Goal: Transaction & Acquisition: Purchase product/service

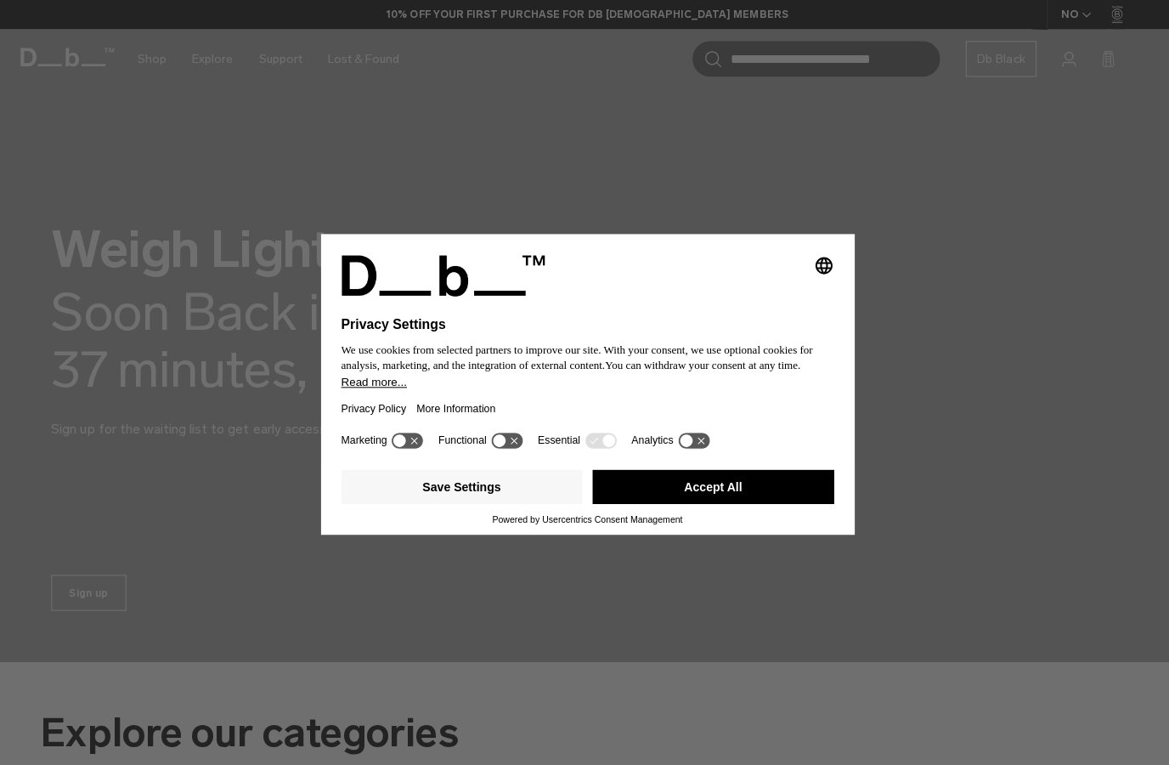
click at [771, 501] on button "Accept All" at bounding box center [710, 484] width 240 height 34
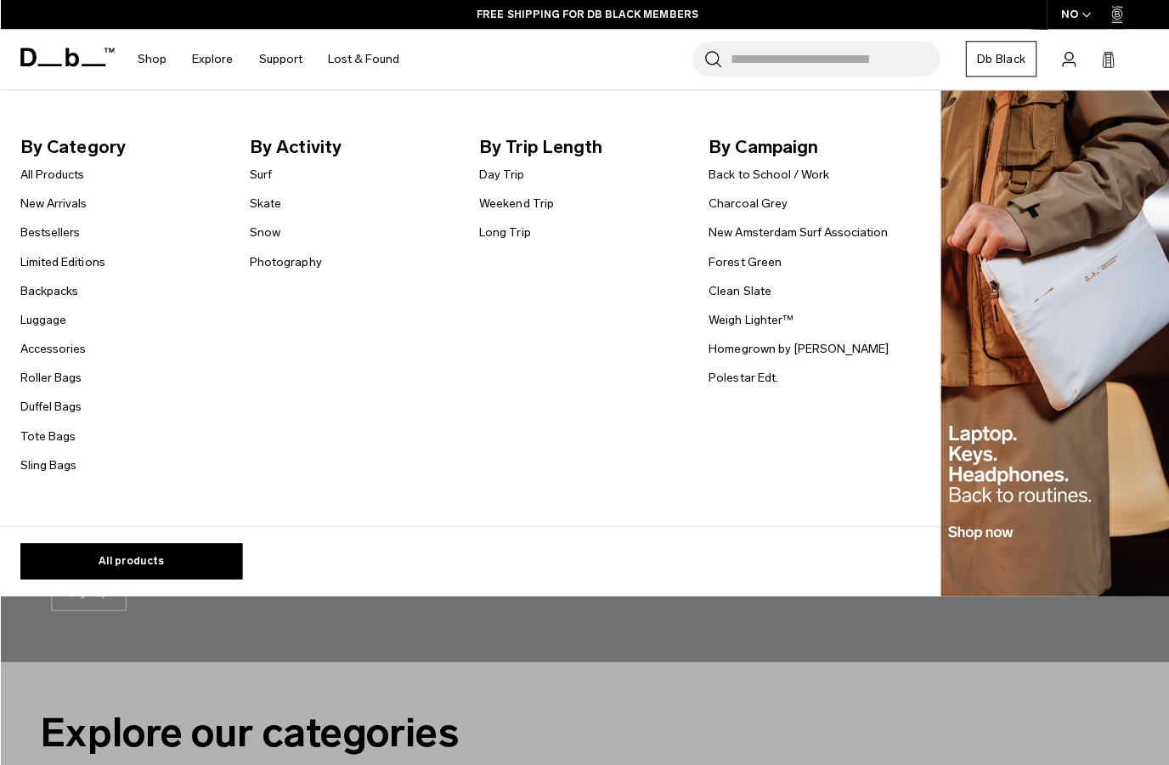
click at [42, 471] on link "Sling Bags" at bounding box center [48, 463] width 56 height 18
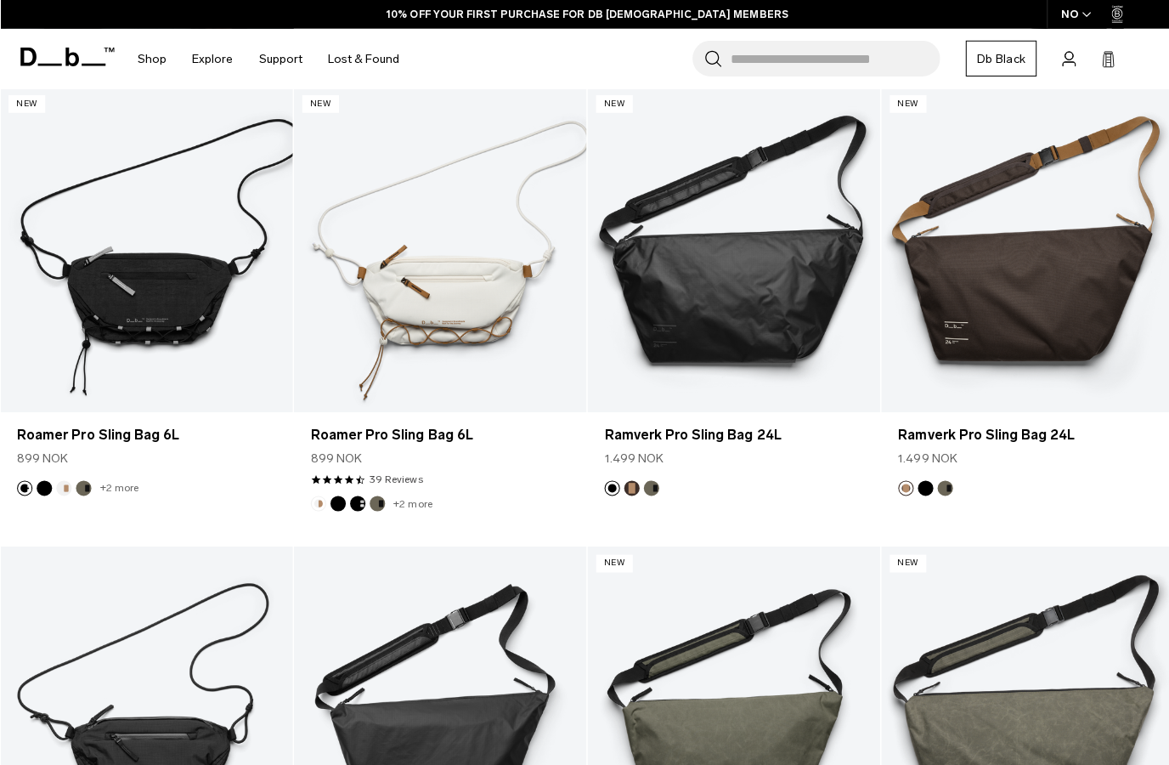
scroll to position [332, 0]
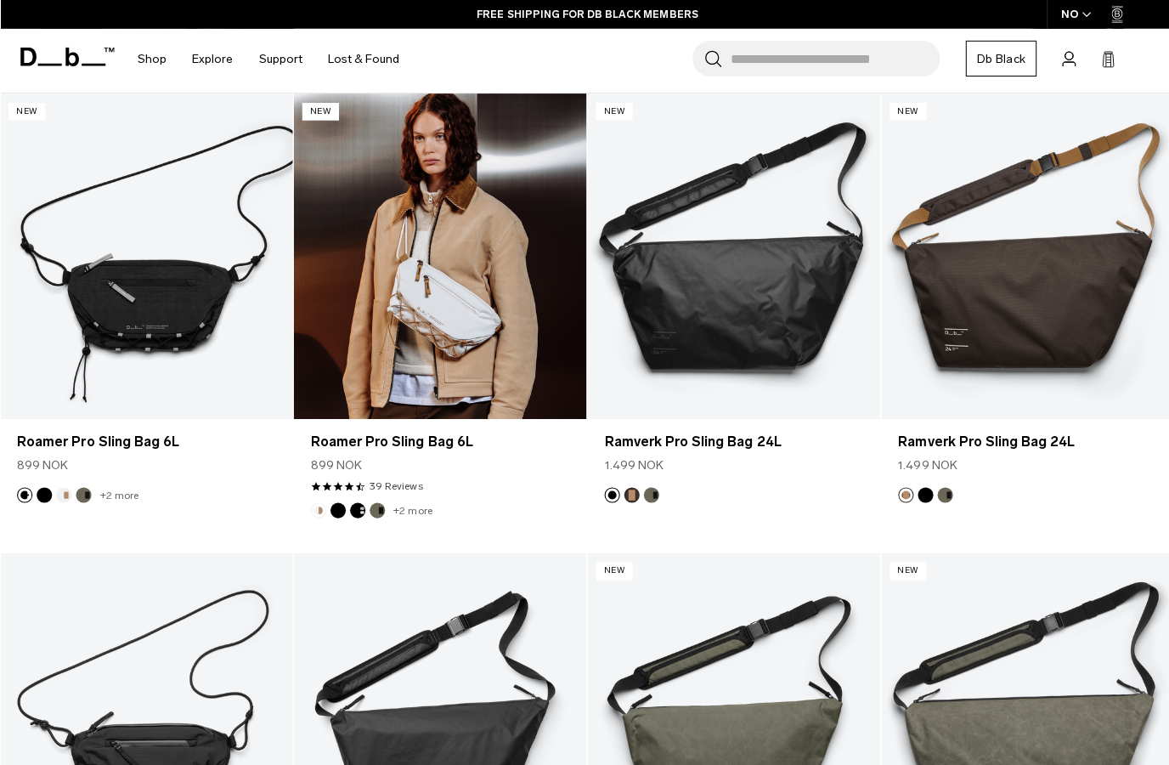
click at [410, 296] on link "Roamer Pro Sling Bag 6L" at bounding box center [437, 255] width 291 height 324
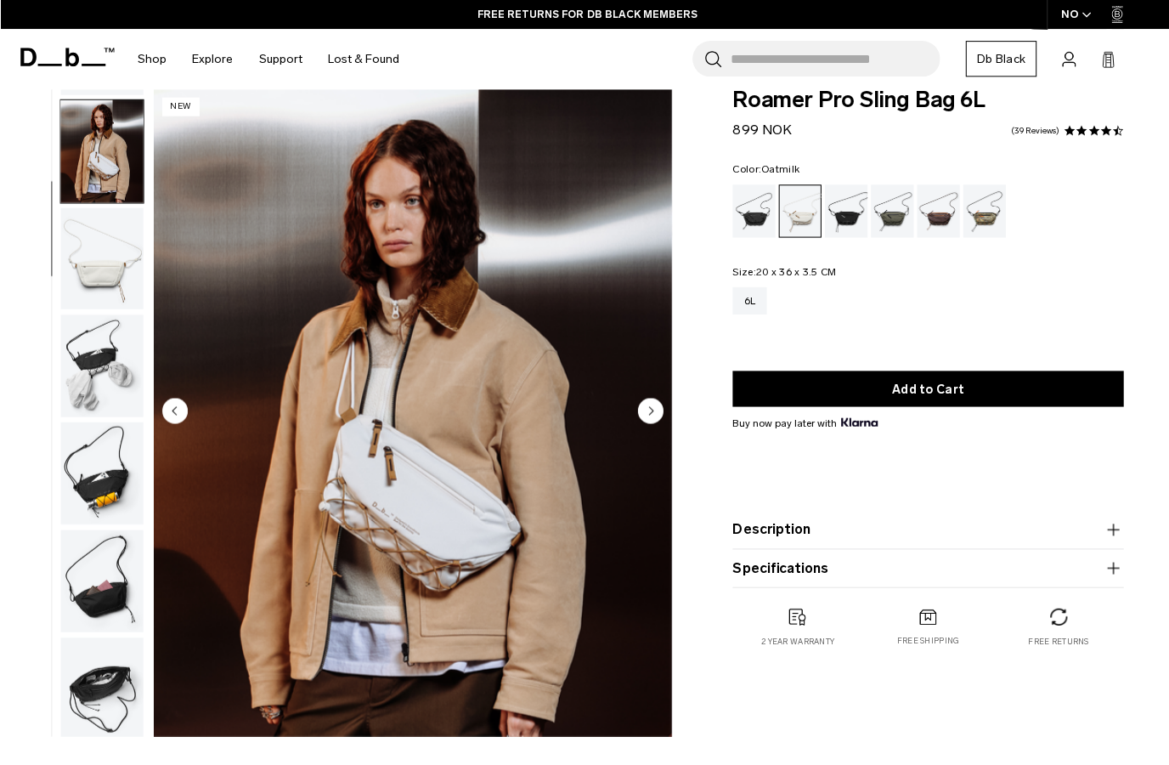
scroll to position [108, 0]
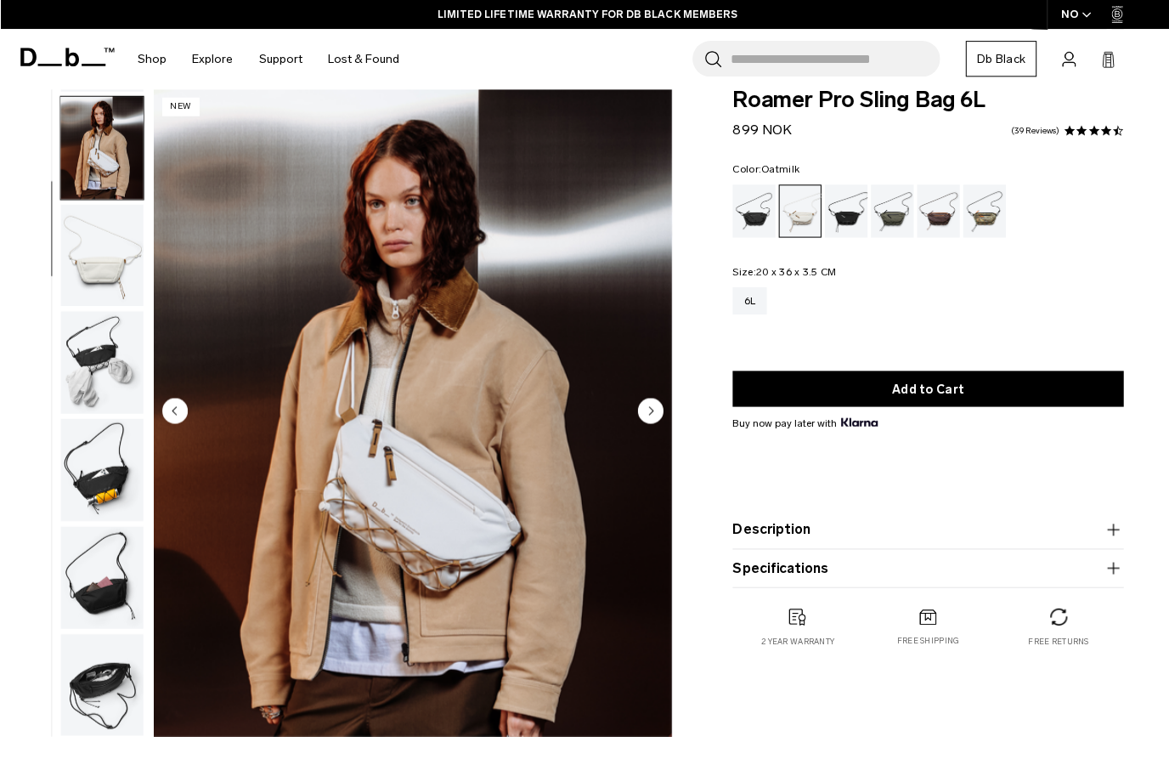
click at [85, 489] on img "button" at bounding box center [101, 467] width 82 height 102
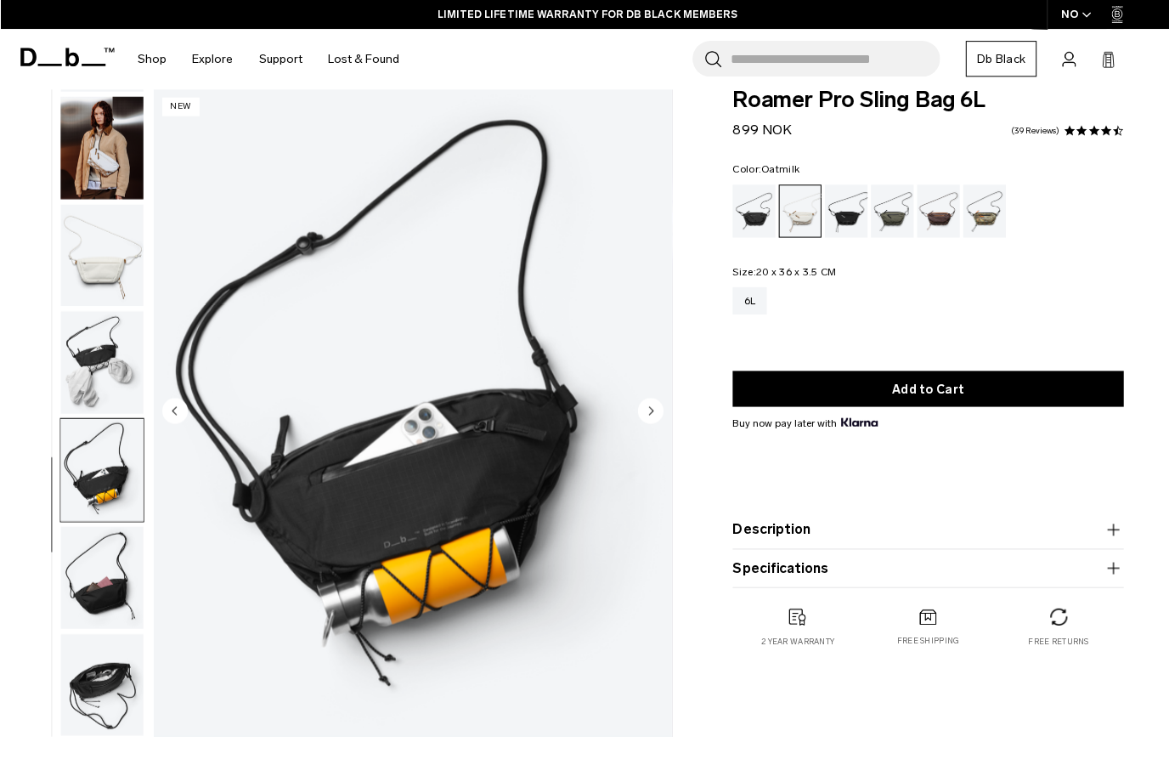
scroll to position [110, 0]
click at [90, 530] on img "button" at bounding box center [101, 574] width 82 height 102
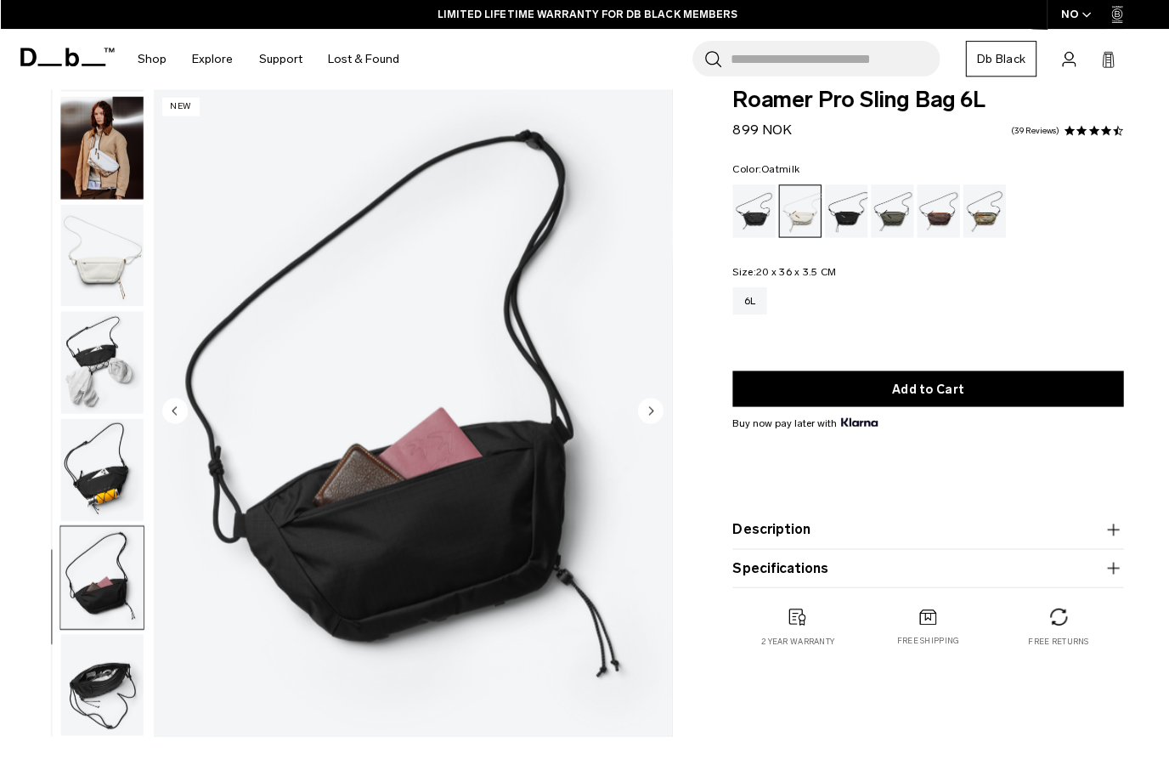
click at [94, 461] on img "button" at bounding box center [101, 467] width 82 height 102
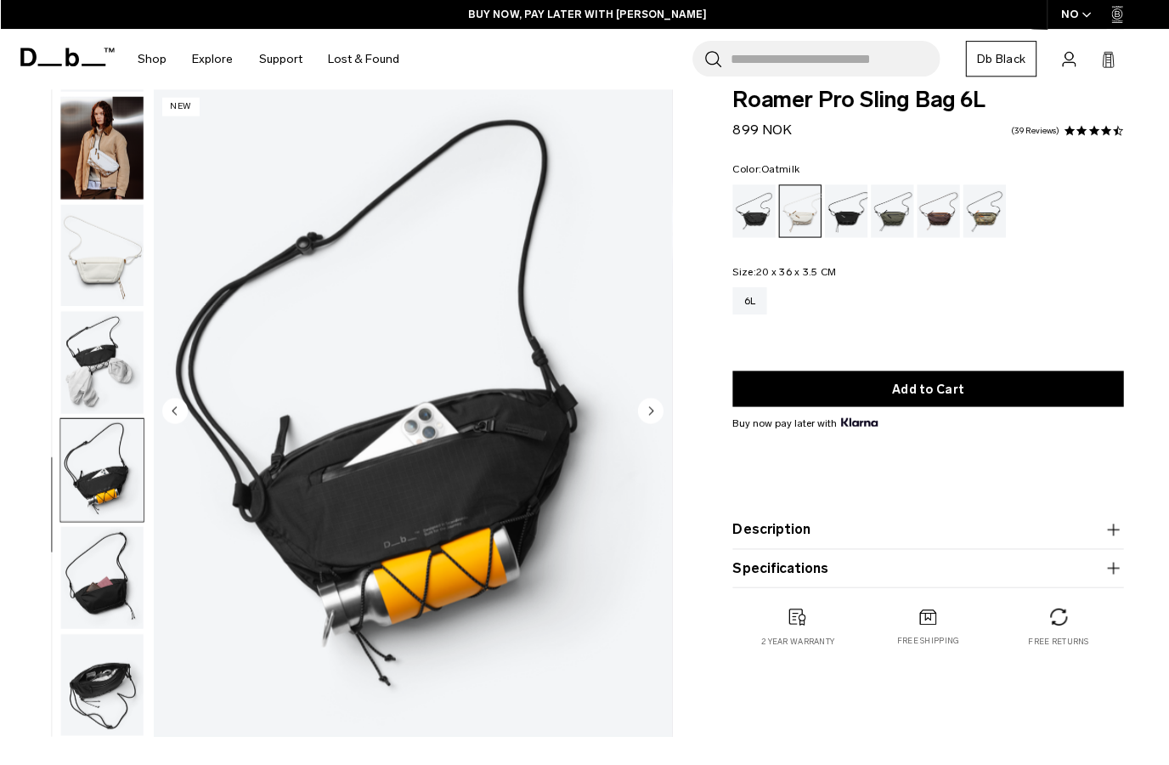
click at [984, 200] on div "Db x Beyond Medals" at bounding box center [979, 210] width 43 height 53
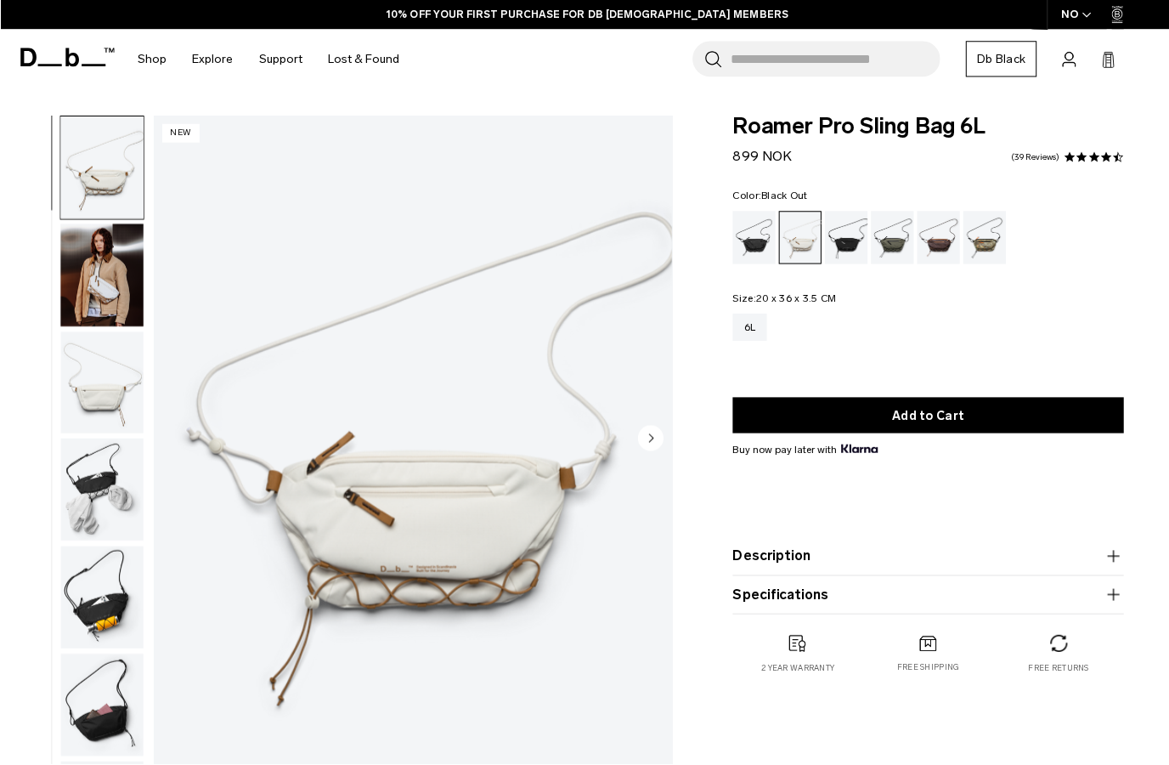
click at [753, 246] on div "Black Out" at bounding box center [750, 236] width 43 height 53
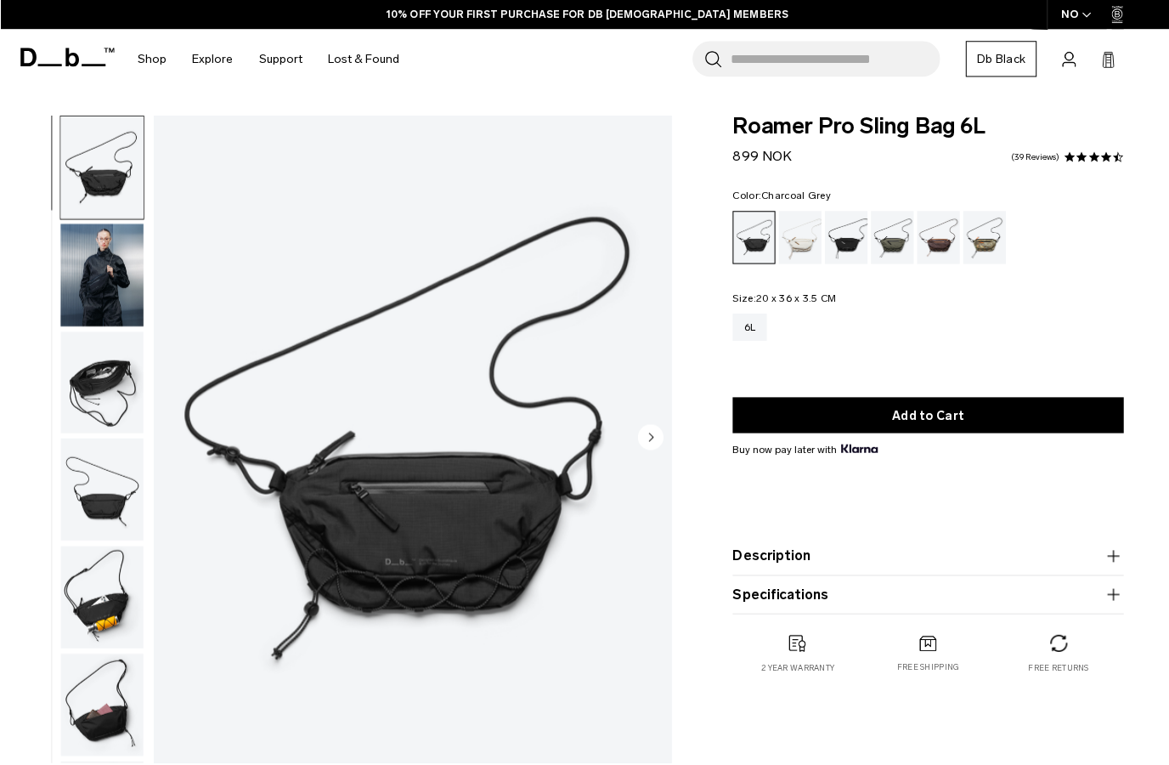
click at [856, 245] on div "Charcoal Grey" at bounding box center [842, 236] width 43 height 53
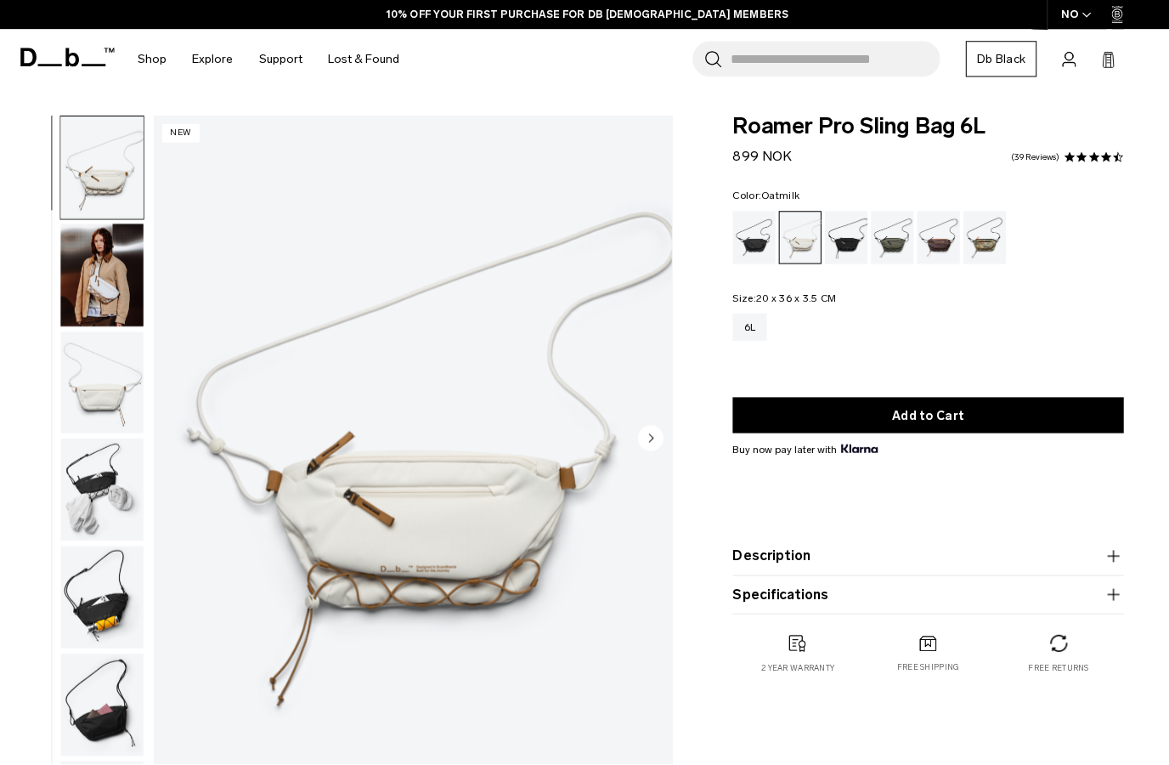
click at [649, 438] on circle "Next slide" at bounding box center [647, 434] width 25 height 25
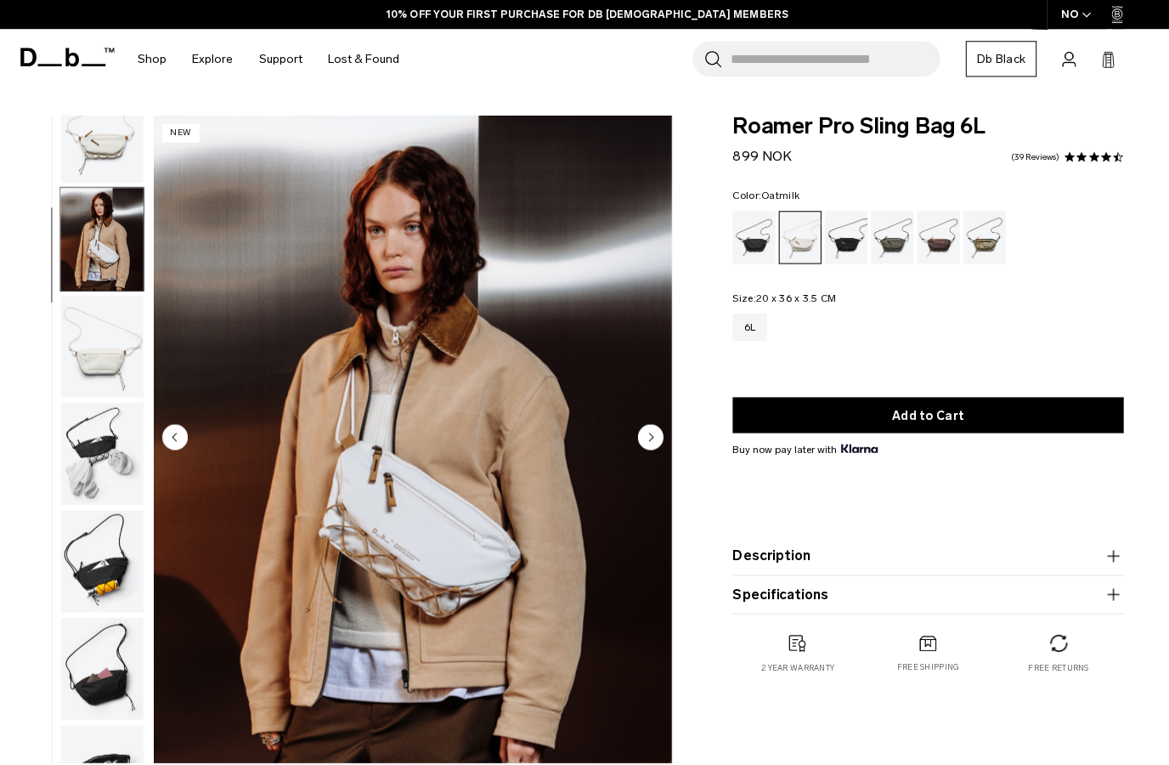
scroll to position [95, 0]
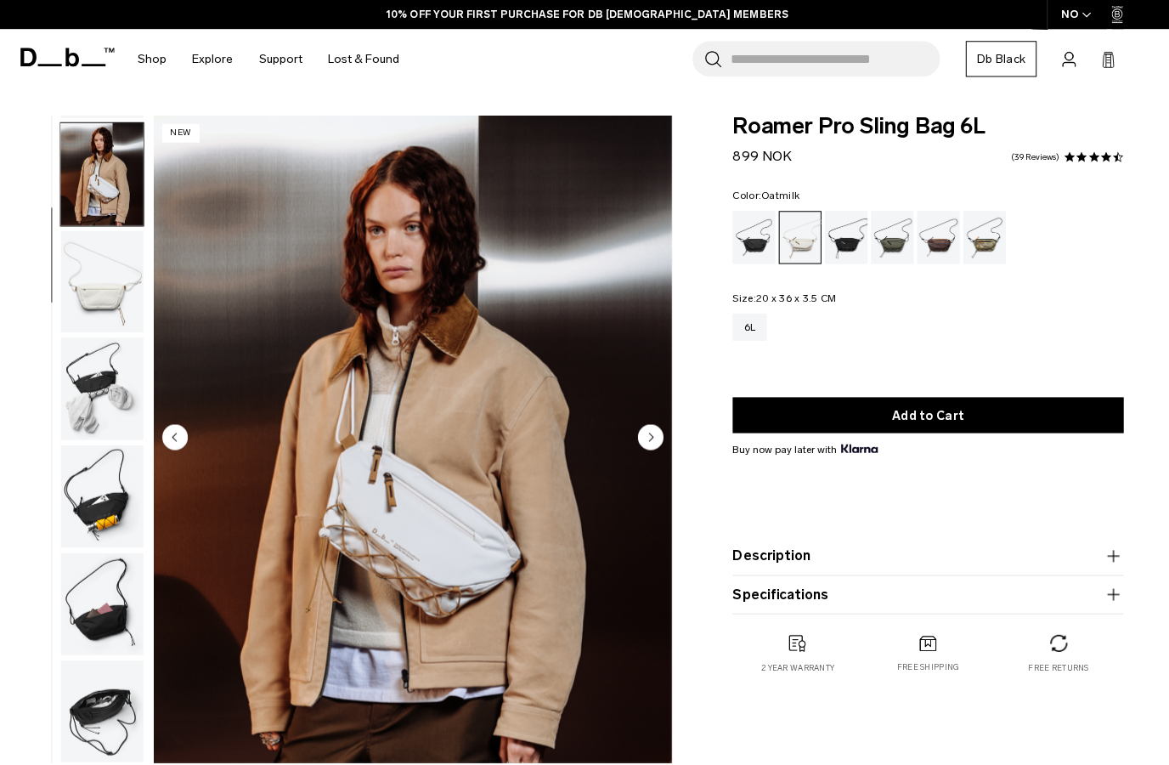
click at [654, 438] on circle "Next slide" at bounding box center [647, 434] width 25 height 25
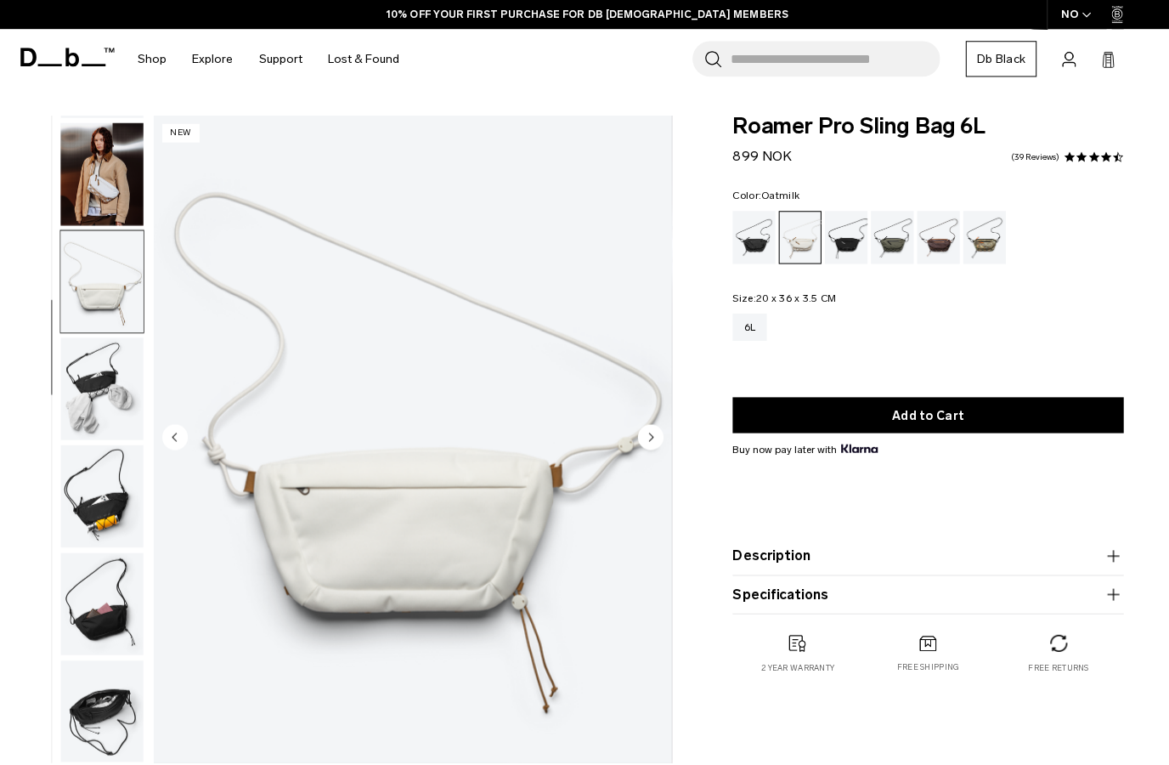
scroll to position [110, 0]
click at [655, 440] on circle "Next slide" at bounding box center [647, 434] width 25 height 25
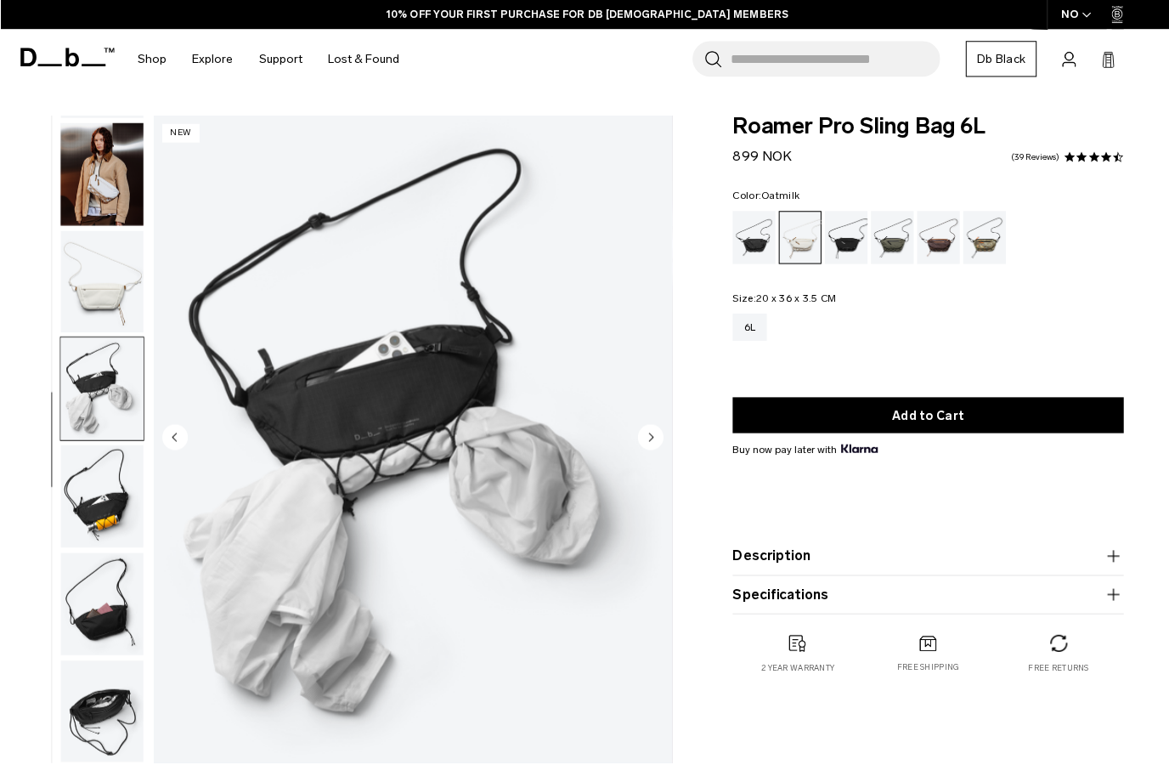
click at [645, 442] on circle "Next slide" at bounding box center [647, 434] width 25 height 25
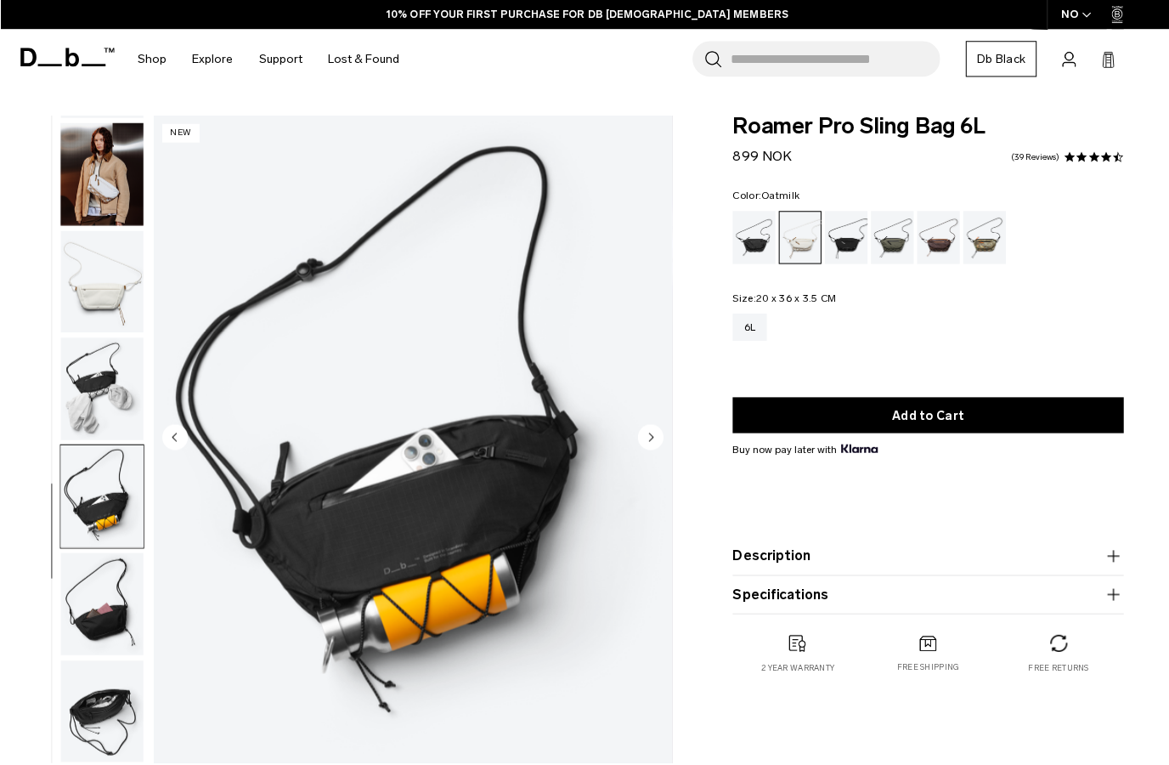
click at [638, 441] on circle "Next slide" at bounding box center [647, 434] width 25 height 25
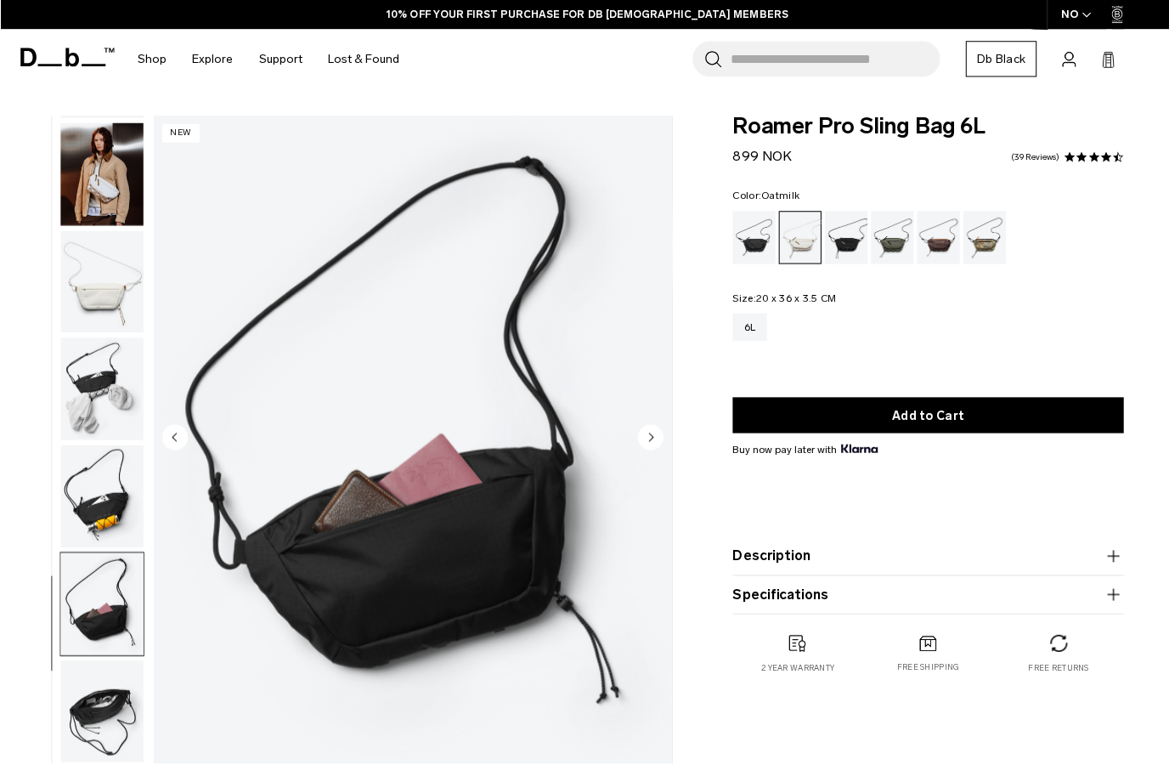
click at [65, 65] on icon at bounding box center [66, 57] width 93 height 19
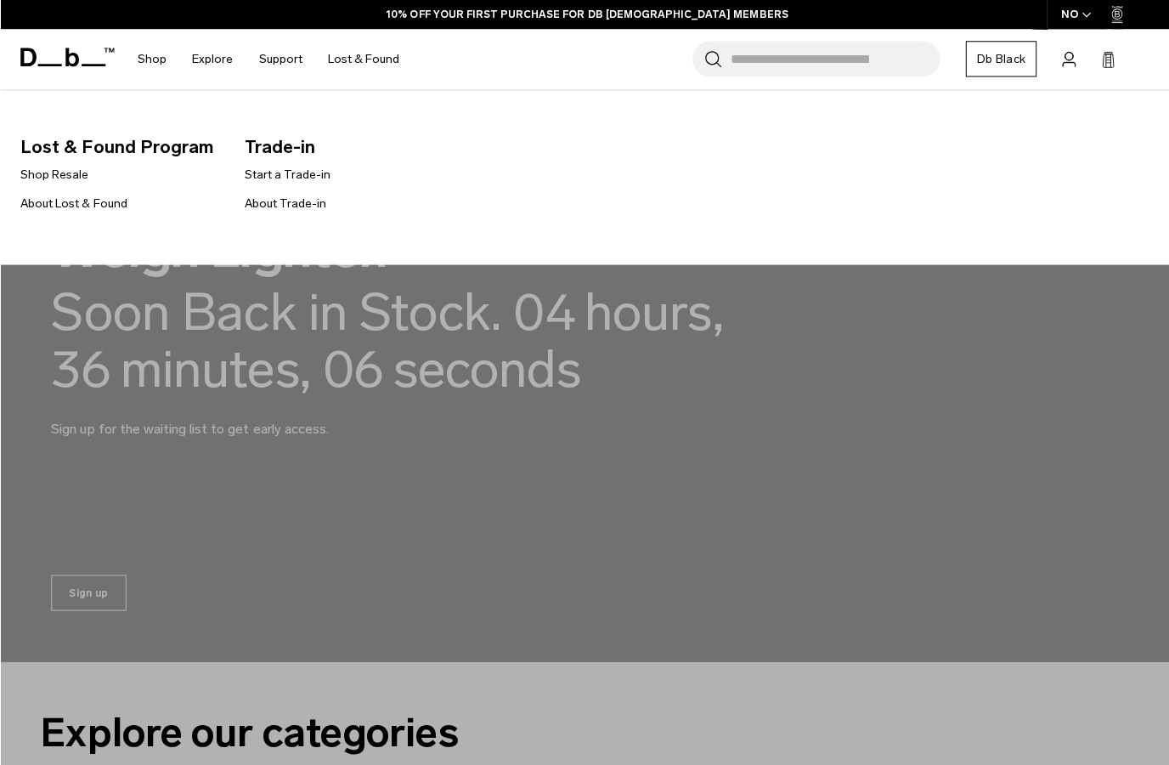
click at [72, 172] on link "Shop Resale" at bounding box center [54, 174] width 68 height 18
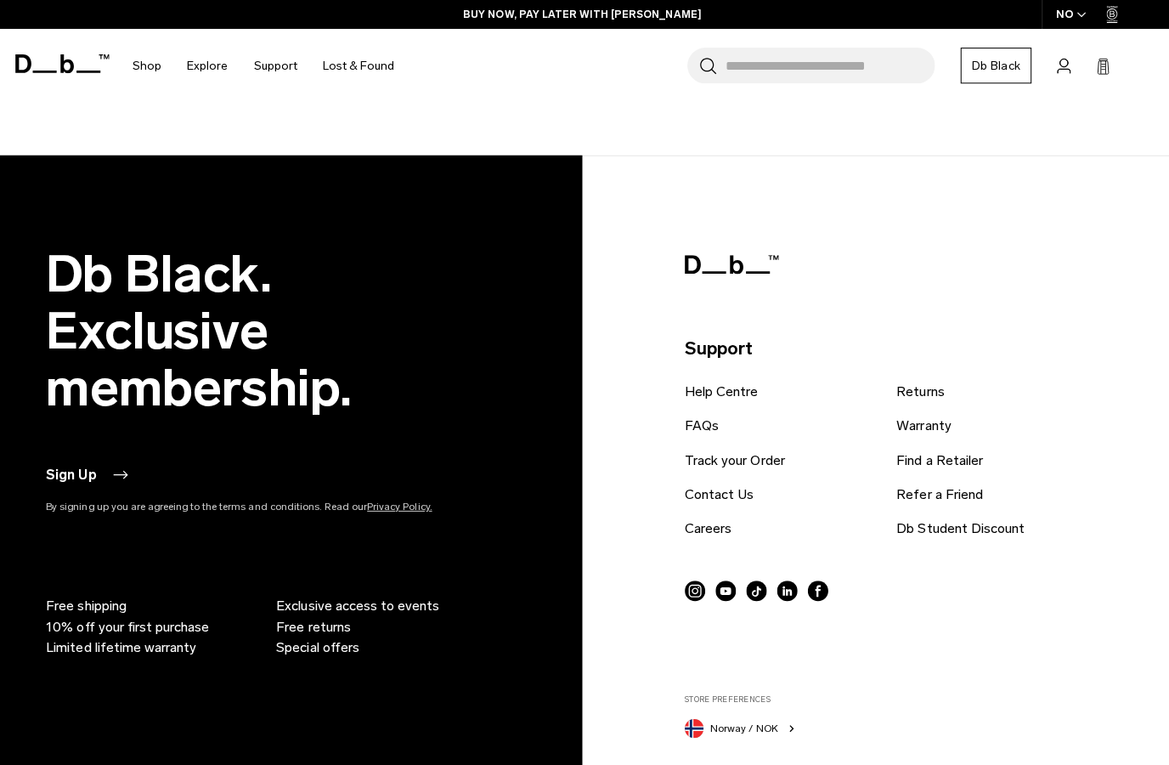
scroll to position [3190, 0]
click at [731, 398] on link "Help Centre" at bounding box center [722, 389] width 73 height 20
